Goal: Find specific page/section: Find specific page/section

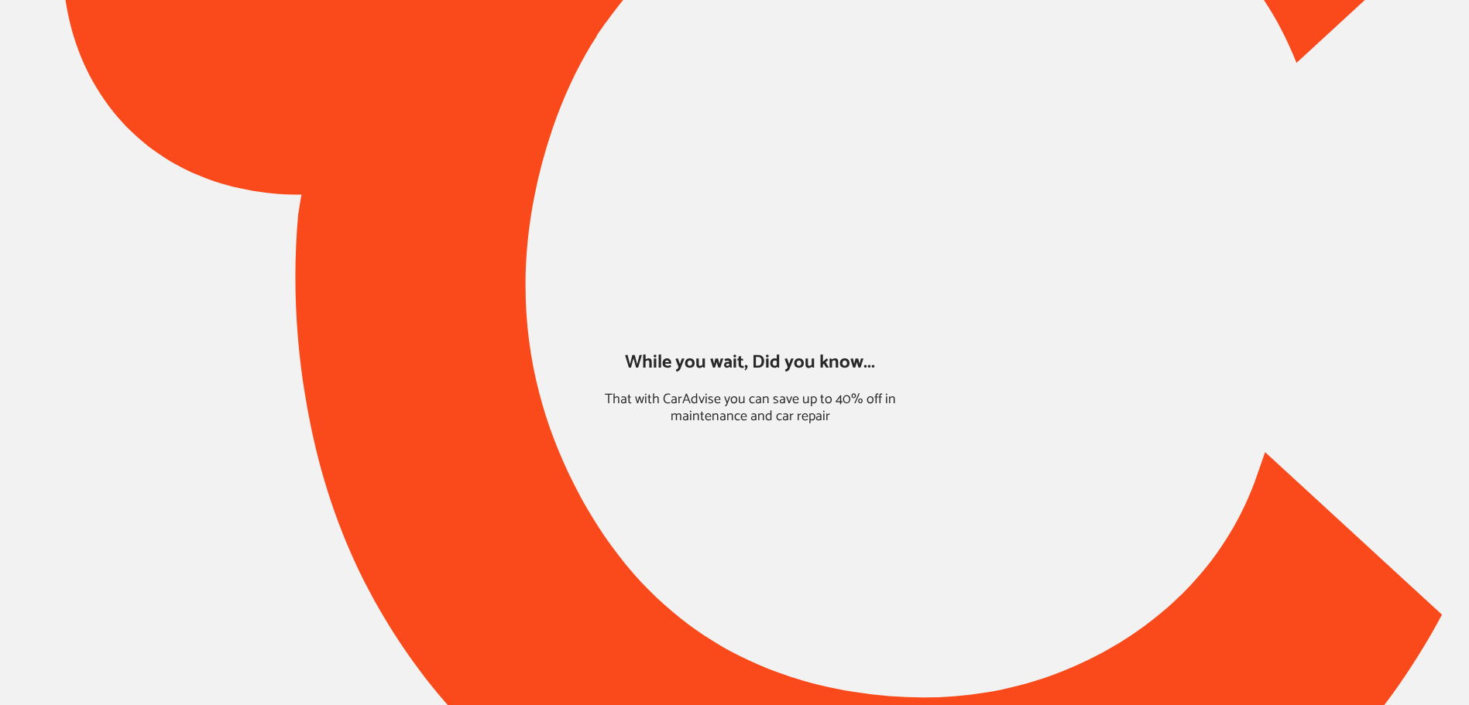
type input "*****"
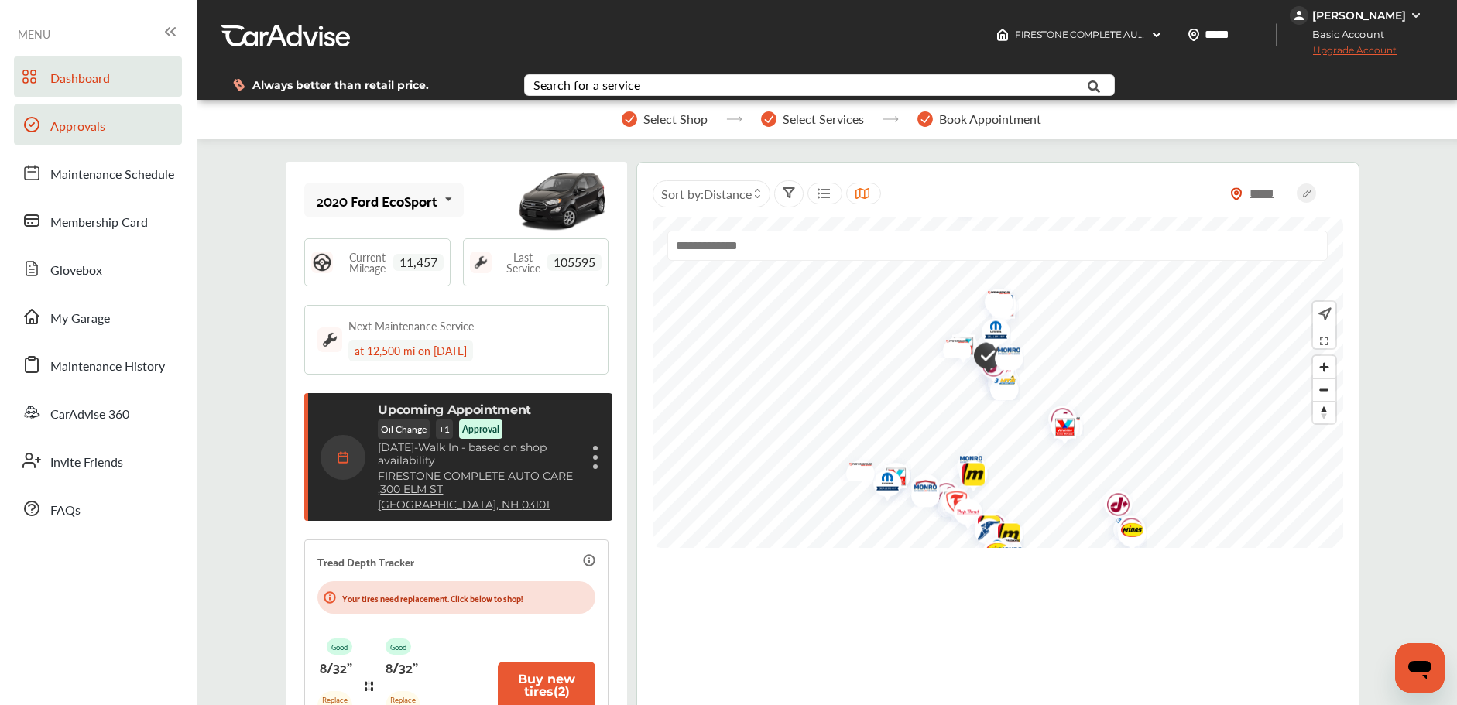
click at [45, 119] on link "Approvals" at bounding box center [98, 125] width 168 height 40
